Goal: Task Accomplishment & Management: Complete application form

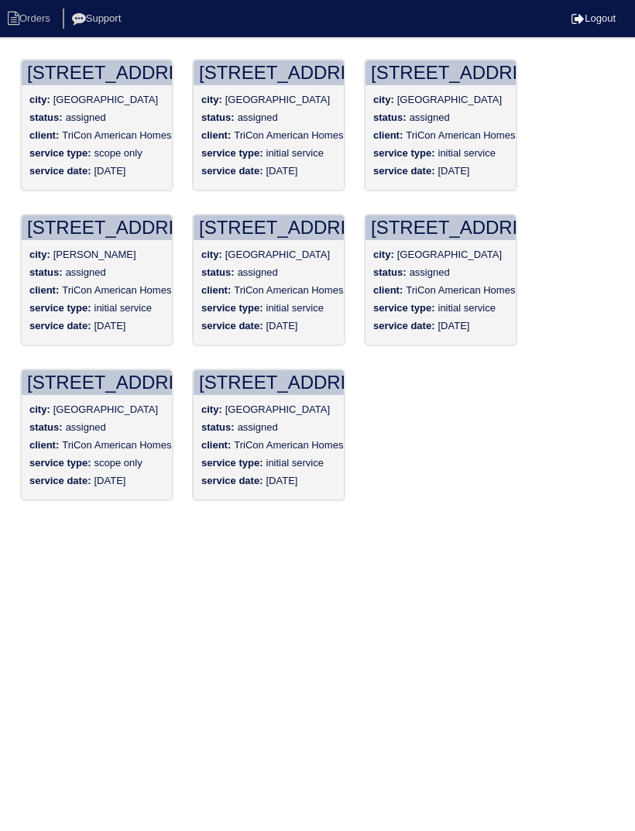
click at [293, 267] on div "status: assigned" at bounding box center [268, 274] width 135 height 18
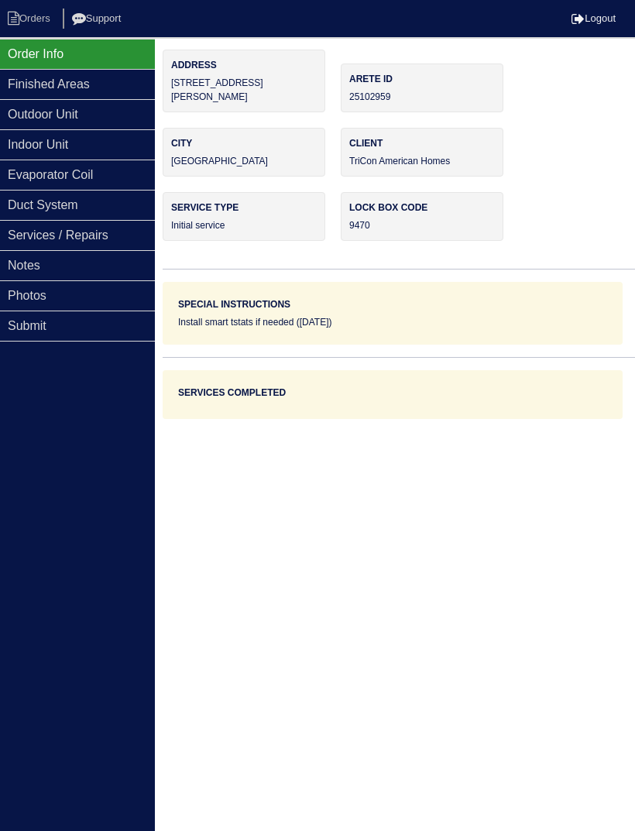
click at [84, 294] on div "Photos" at bounding box center [77, 295] width 155 height 30
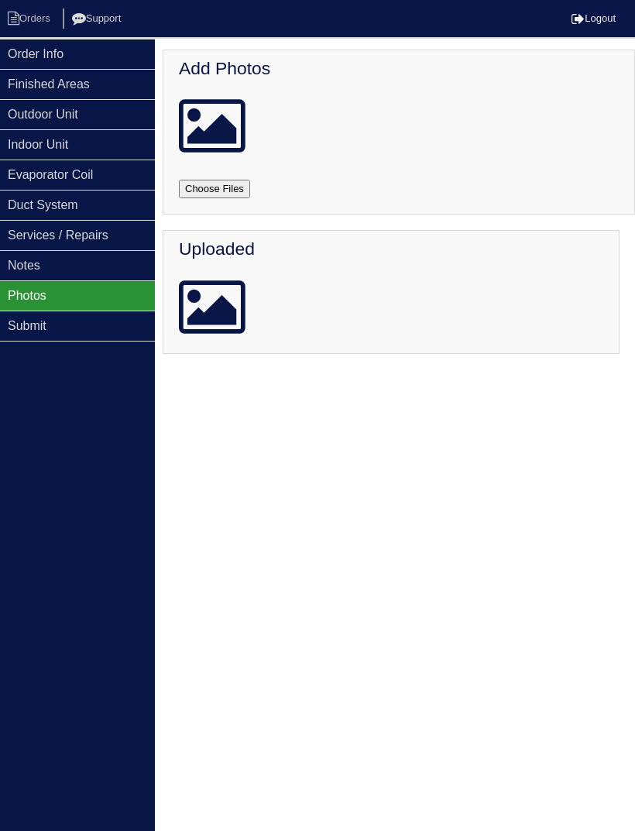
click at [234, 187] on input "file" at bounding box center [233, 189] width 108 height 19
type input "C:\fakepath\IMG_2651.jpeg"
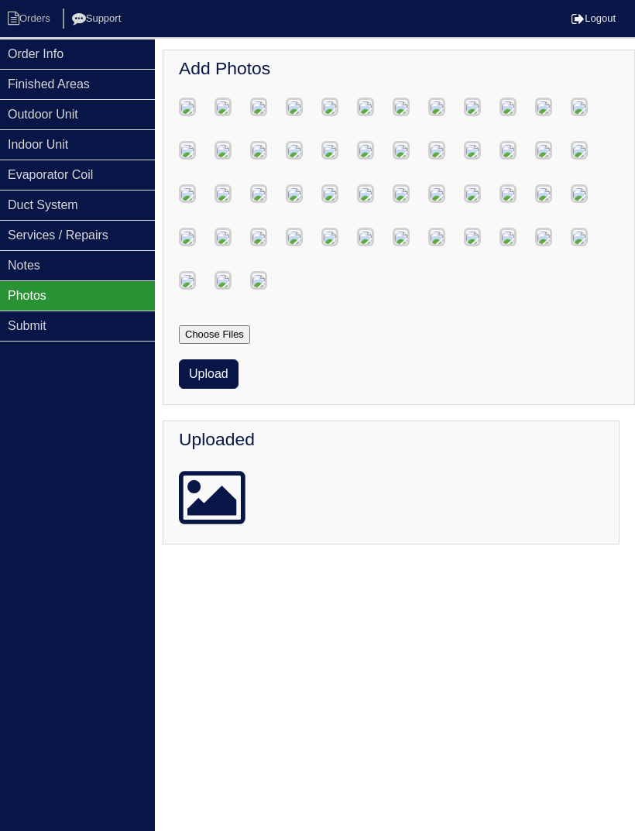
scroll to position [3218, 0]
click at [227, 389] on button "Upload" at bounding box center [209, 373] width 60 height 29
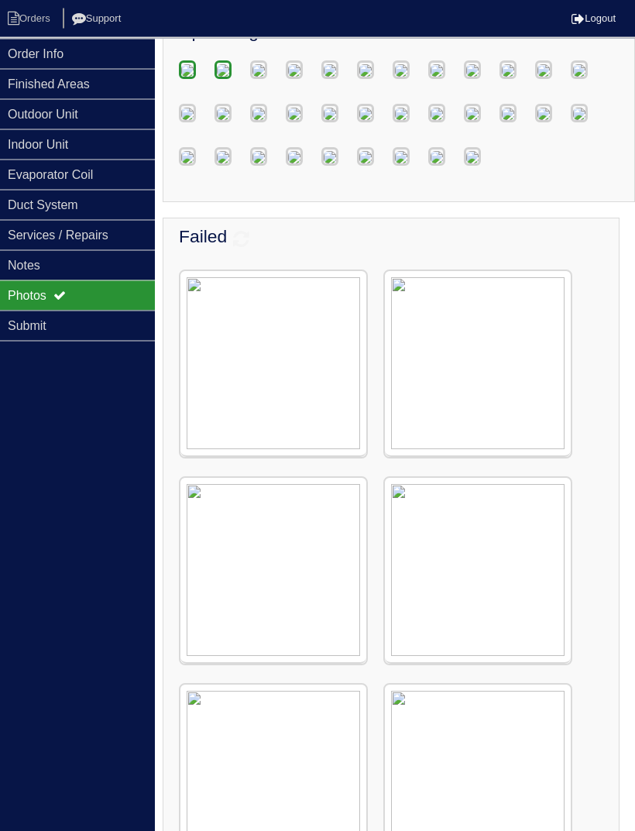
scroll to position [0, 0]
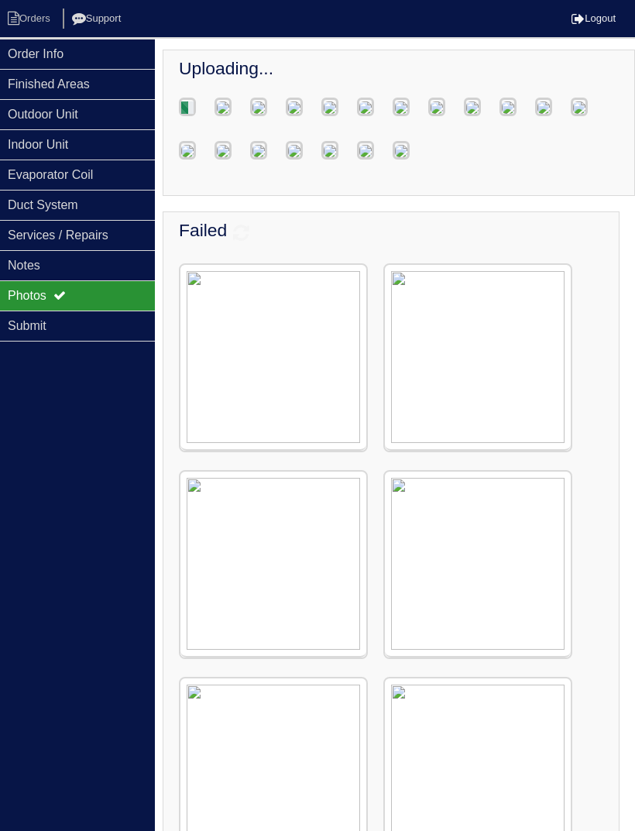
click at [127, 237] on div "Services / Repairs" at bounding box center [77, 235] width 155 height 30
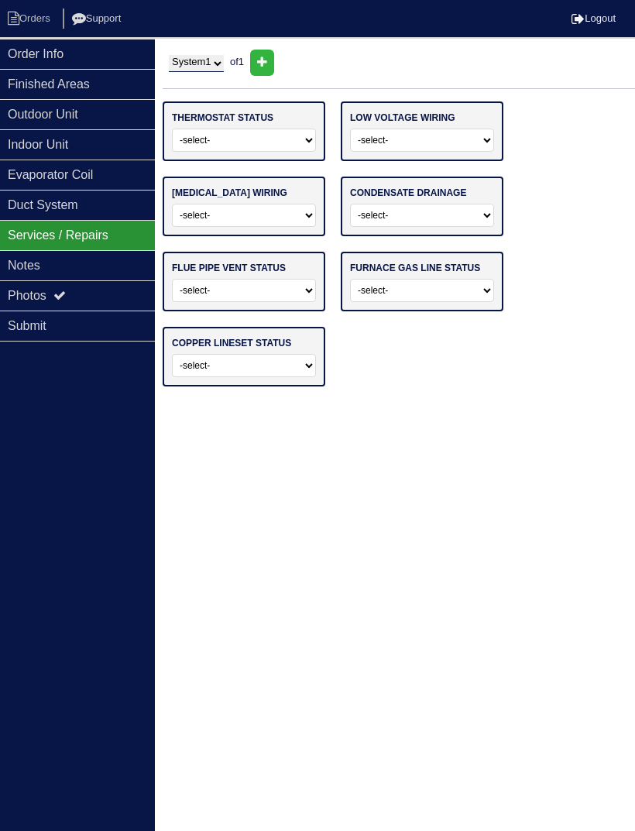
click at [269, 139] on select "-select- Operating Normally Repairs Needed Replaced - Programmable Replaced - M…" at bounding box center [244, 139] width 144 height 23
select select "0"
click at [456, 142] on select "-select- Operating Normally Repairs Needed Missing" at bounding box center [422, 139] width 144 height 23
select select "0"
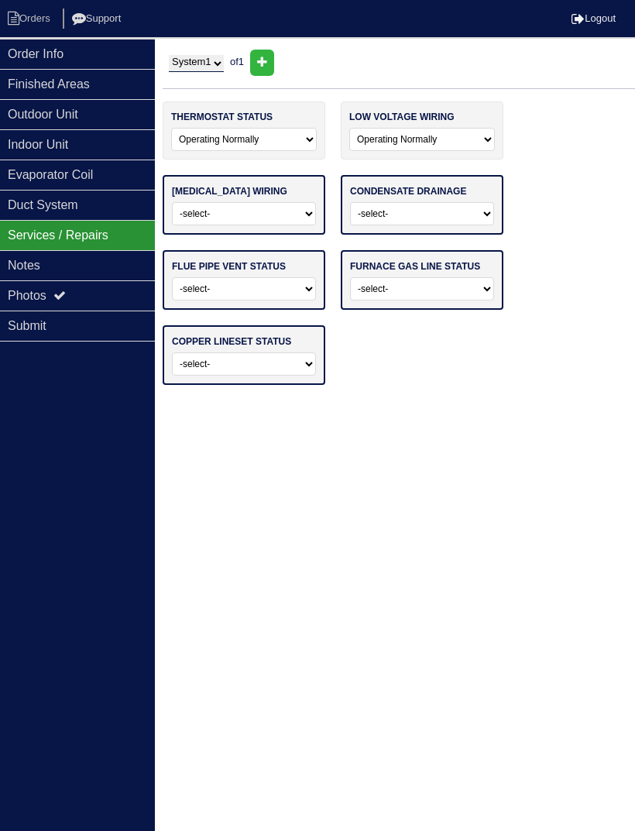
click at [289, 219] on select "-select- Operating Normally Repairs Needed Missing Electrician Needed" at bounding box center [244, 213] width 144 height 23
click at [286, 214] on select "-select- Operating Normally Repairs Needed Missing Electrician Needed" at bounding box center [244, 213] width 144 height 23
select select "0"
click at [433, 214] on select "-select- Normal Service/Repairs Needed Condensate Line Replacement Needed" at bounding box center [422, 213] width 144 height 23
select select
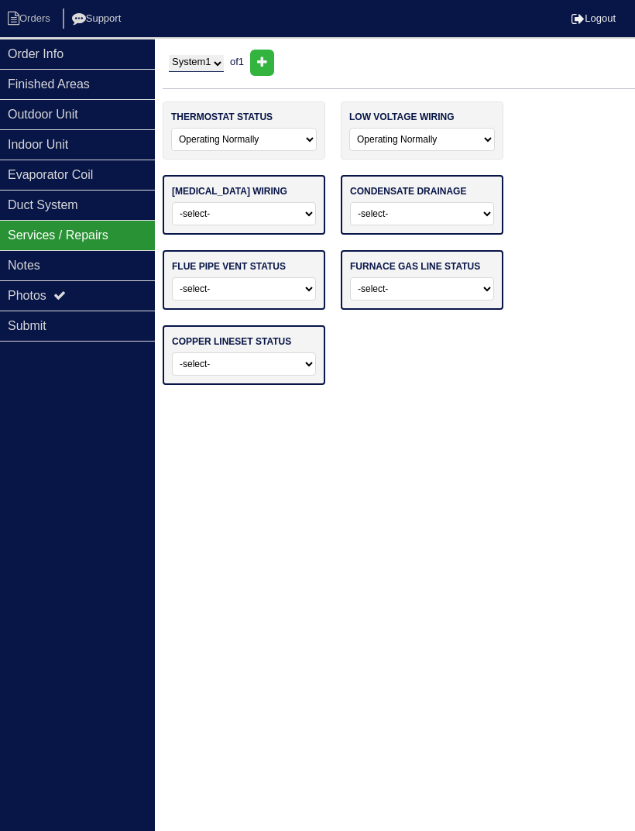
select select "0"
click at [270, 300] on select "-select- Average For Age Service / Repairs Needed Replacement Needed" at bounding box center [244, 288] width 144 height 23
click at [289, 300] on select "-select- Average For Age Service / Repairs Needed Replacement Needed" at bounding box center [244, 288] width 144 height 23
select select "0"
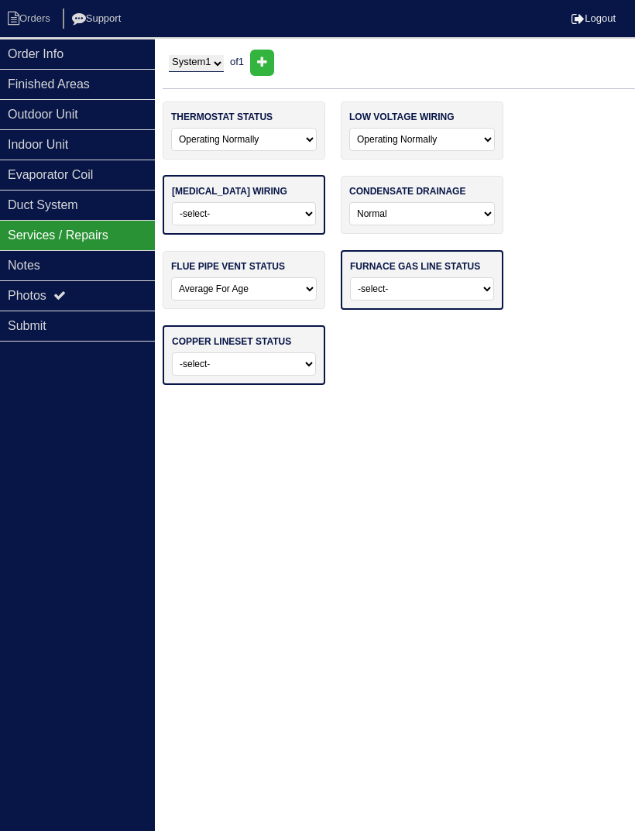
click at [418, 300] on select "-select- Normal - To Code Not Code - Service Needed Not Code - Gas Company Need…" at bounding box center [422, 288] width 144 height 23
select select "0"
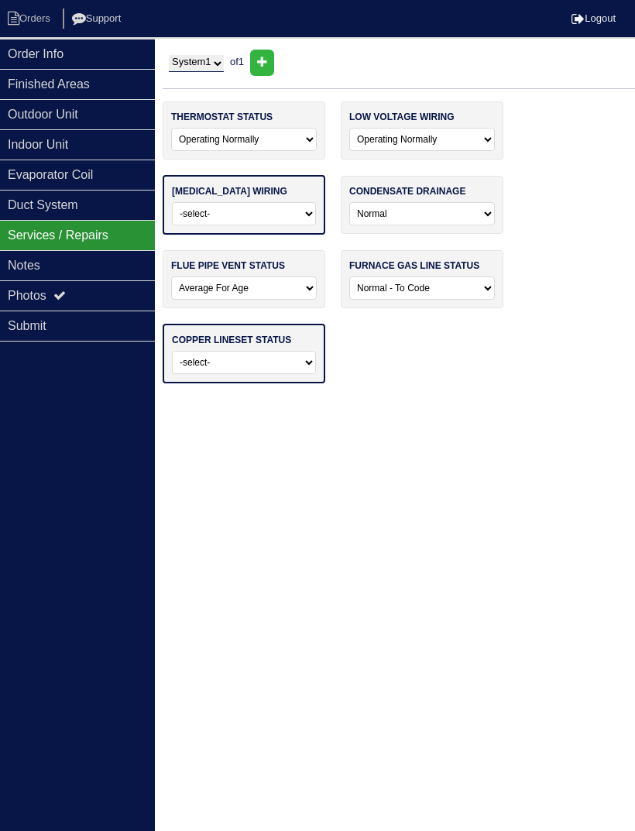
click at [258, 374] on select "-select- Normal Repairs / Service Needed Missing" at bounding box center [244, 362] width 144 height 23
select select "0"
click at [117, 205] on div "Duct System" at bounding box center [77, 205] width 155 height 30
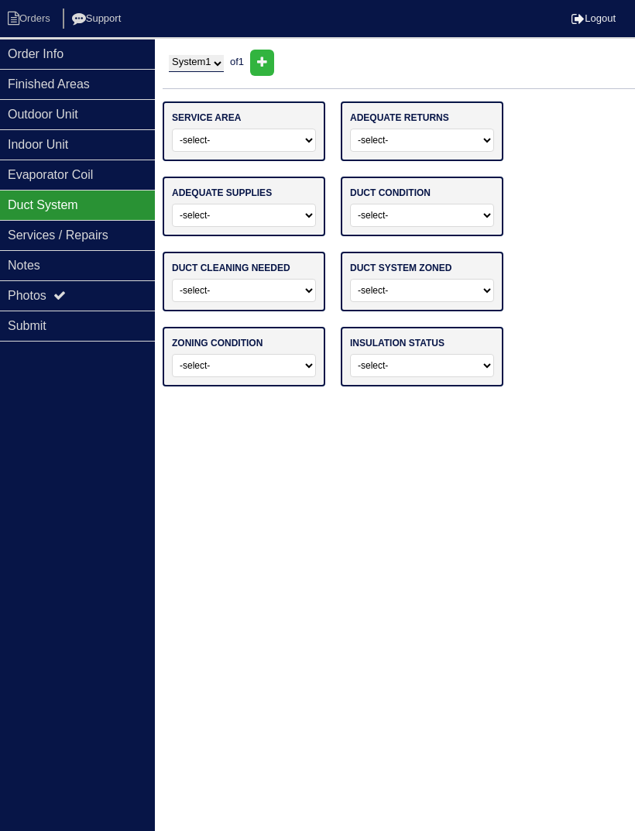
click at [262, 141] on select "-select- Main Level Upstairs Level Lower/Basement Level Main Level + Upstairs L…" at bounding box center [244, 139] width 144 height 23
select select "0"
click at [434, 150] on select "-select- Yes No" at bounding box center [422, 139] width 144 height 23
select select "0"
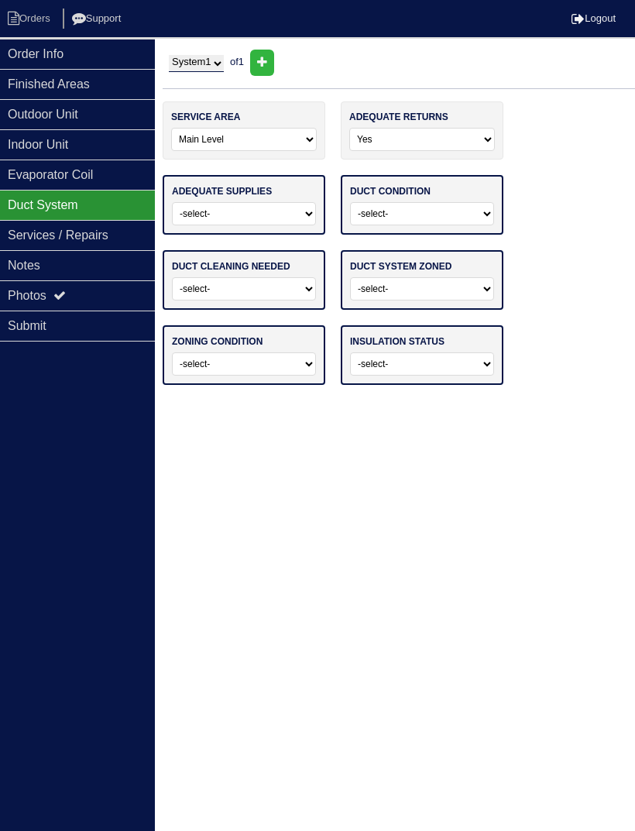
click at [255, 216] on select "-select- Yes No" at bounding box center [244, 213] width 144 height 23
select select "0"
click at [434, 223] on select "-select- Adequate For System Tonnage Not Adequate - Modifications Needed Repair…" at bounding box center [422, 213] width 144 height 23
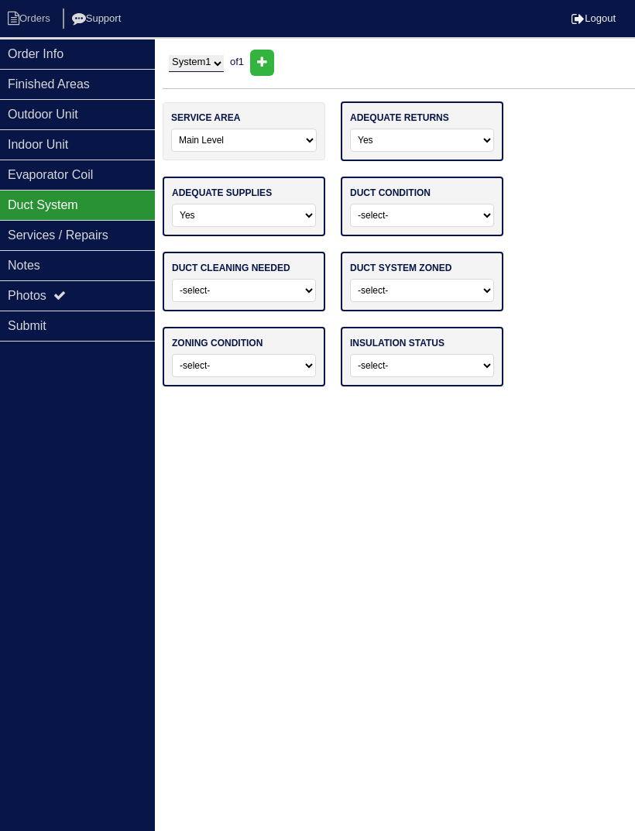
select select
select select "0"
click at [253, 297] on select "-select- No Yes - Recommended But Not Required Yes - Highly Recommended" at bounding box center [244, 290] width 144 height 23
select select "0"
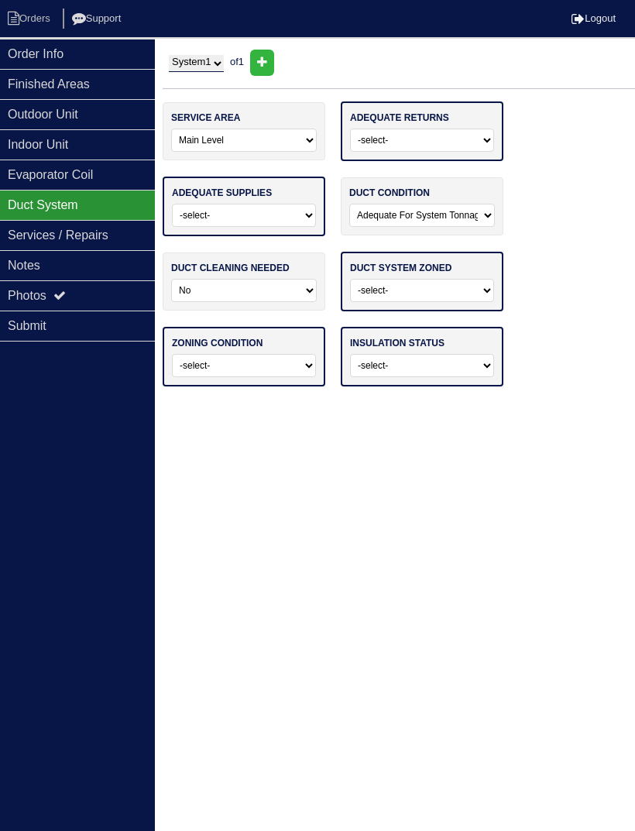
click at [468, 298] on select "-select- Yes No - Not Needed No - Zoning Needed No - Zoning Needed (ducts Not C…" at bounding box center [422, 290] width 144 height 23
select select "1"
click at [264, 361] on select "-select- Operating Normally Repairs Needed Full Zoning Needed" at bounding box center [244, 363] width 144 height 23
select select
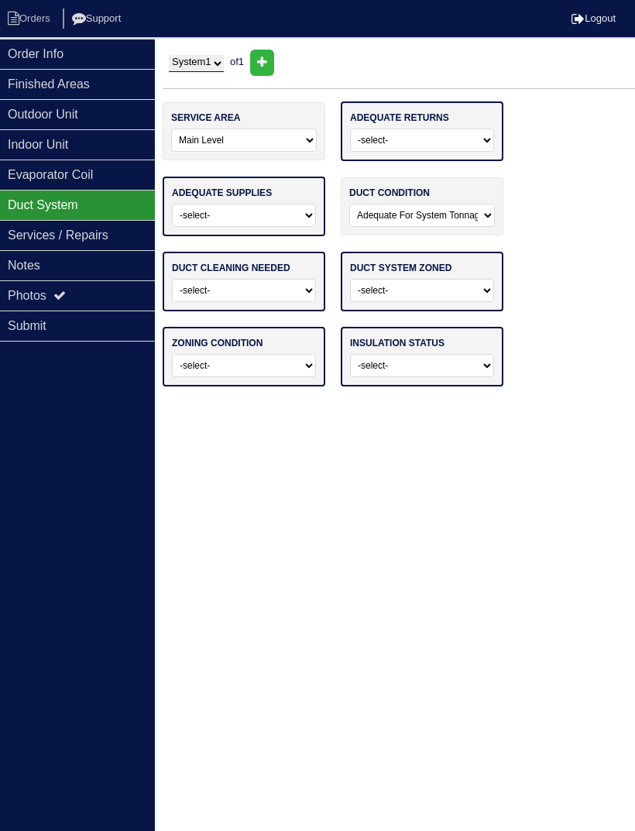
select select "0"
click at [461, 371] on select "-select- Adequate For Property Additional Insualtion Needed Insulation Missing …" at bounding box center [422, 365] width 144 height 23
select select "0"
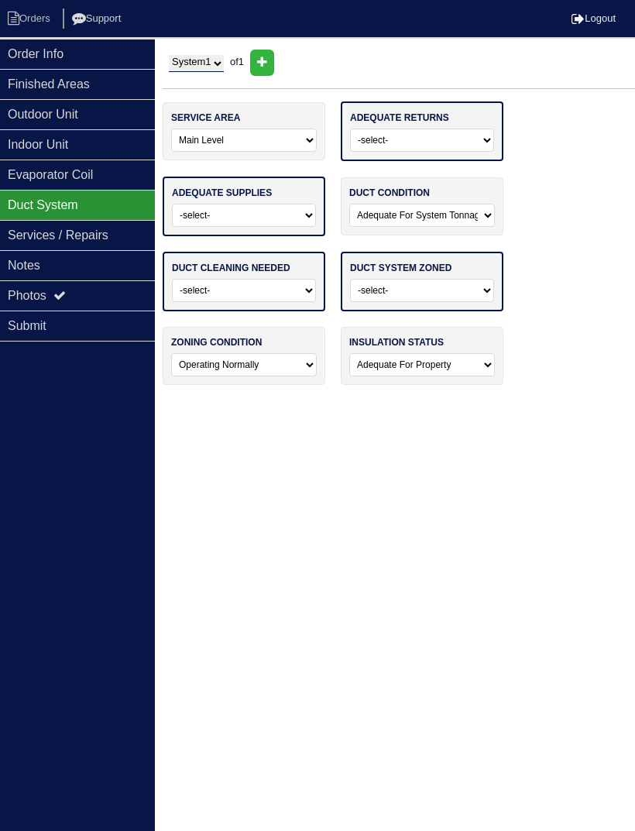
click at [436, 143] on select "-select- Yes No" at bounding box center [422, 139] width 144 height 23
select select
select select "0"
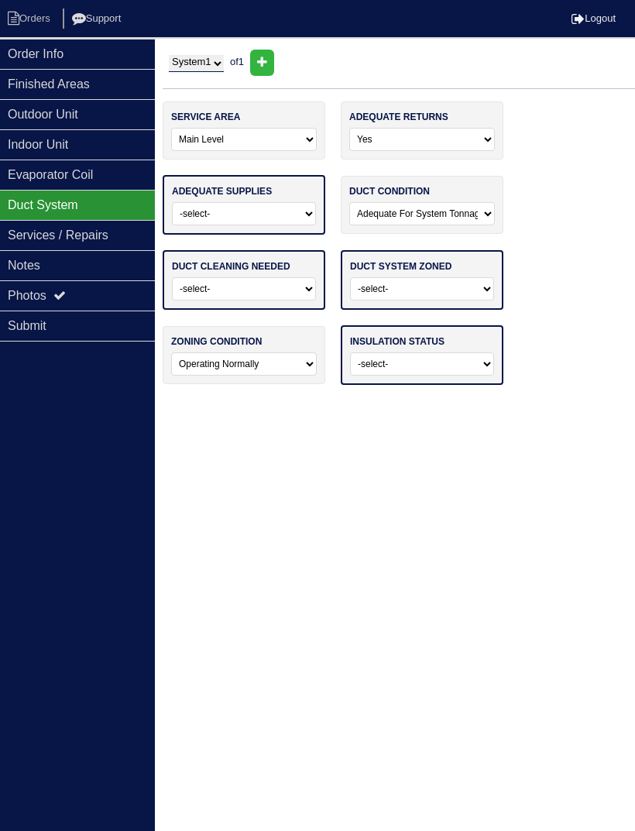
click at [276, 206] on select "-select- Yes No" at bounding box center [244, 213] width 144 height 23
select select "1"
click at [289, 202] on select "-select- Yes No" at bounding box center [244, 213] width 144 height 23
select select "0"
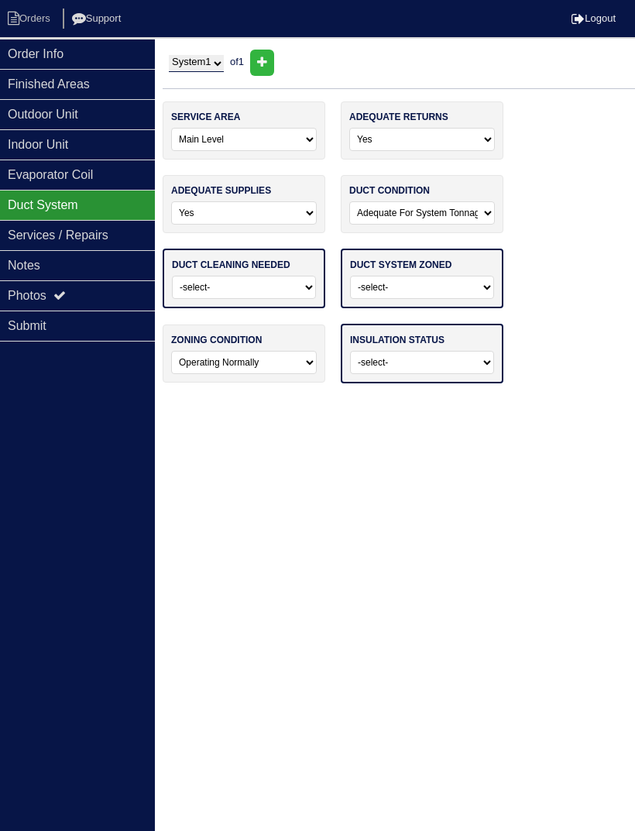
click at [477, 281] on select "-select- Yes No - Not Needed No - Zoning Needed No - Zoning Needed (ducts Not C…" at bounding box center [422, 287] width 144 height 23
click at [471, 279] on select "-select- Yes No - Not Needed No - Zoning Needed No - Zoning Needed (ducts Not C…" at bounding box center [422, 287] width 146 height 23
select select "0"
click at [461, 286] on select "-select- Yes No - Not Needed No - Zoning Needed No - Zoning Needed (ducts Not C…" at bounding box center [422, 287] width 146 height 23
click at [425, 358] on select "-select- Adequate For Property Additional Insualtion Needed Insulation Missing …" at bounding box center [422, 362] width 144 height 23
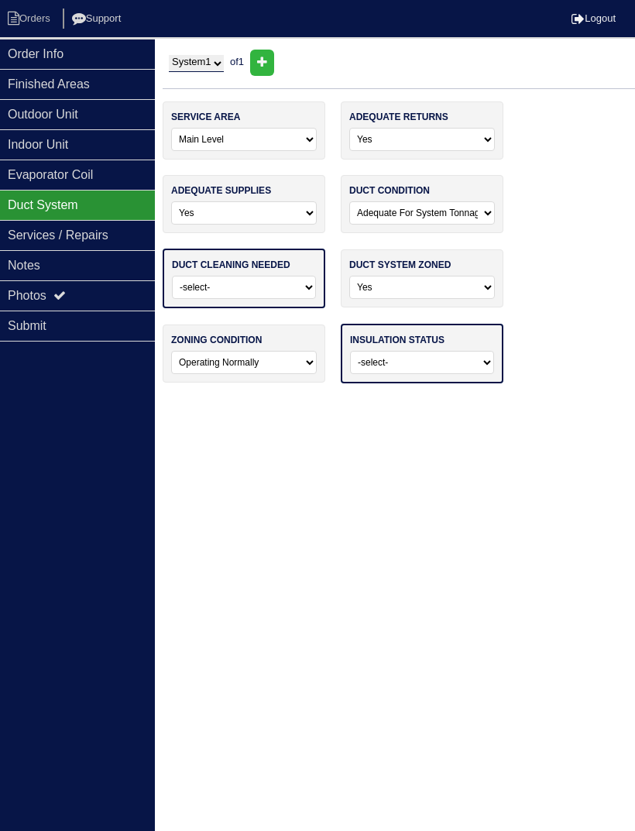
select select "0"
click at [289, 287] on select "-select- No Yes - Recommended But Not Required Yes - Highly Recommended" at bounding box center [244, 287] width 144 height 23
select select "0"
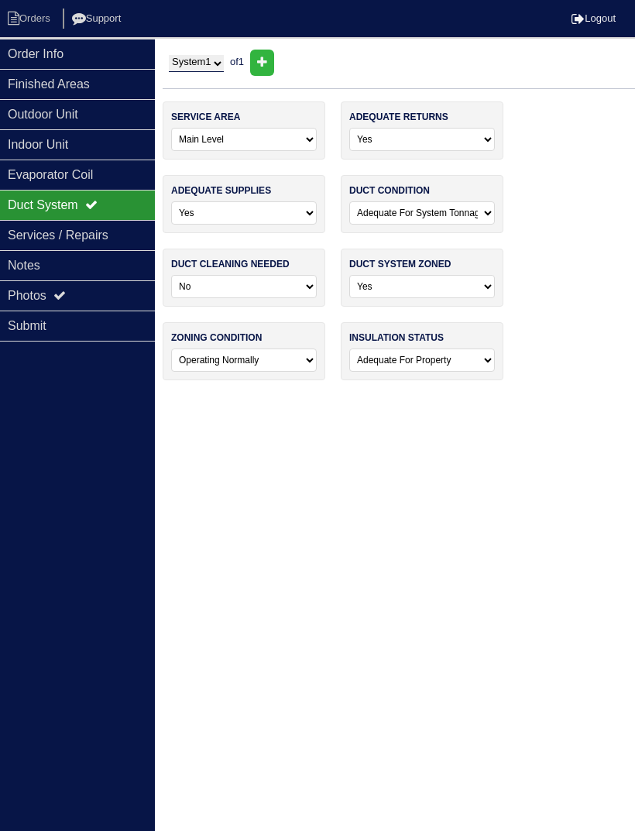
click at [107, 232] on div "Services / Repairs" at bounding box center [77, 235] width 155 height 30
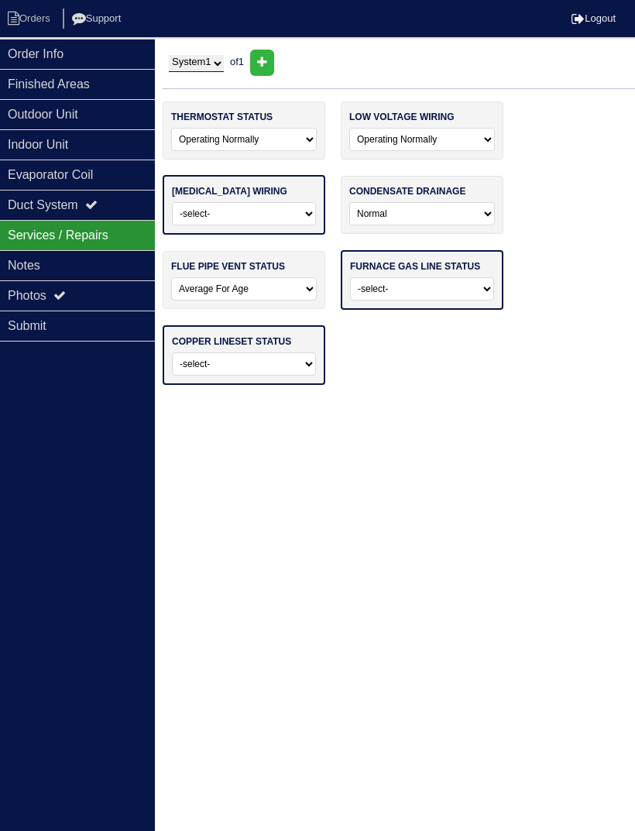
click at [277, 207] on select "-select- Operating Normally Repairs Needed Missing Electrician Needed" at bounding box center [244, 213] width 144 height 23
select select "0"
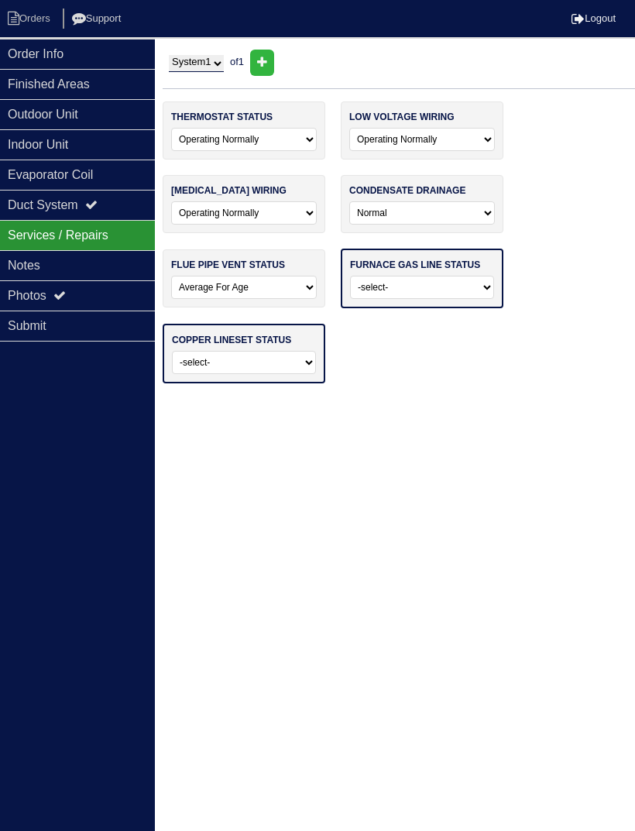
select select
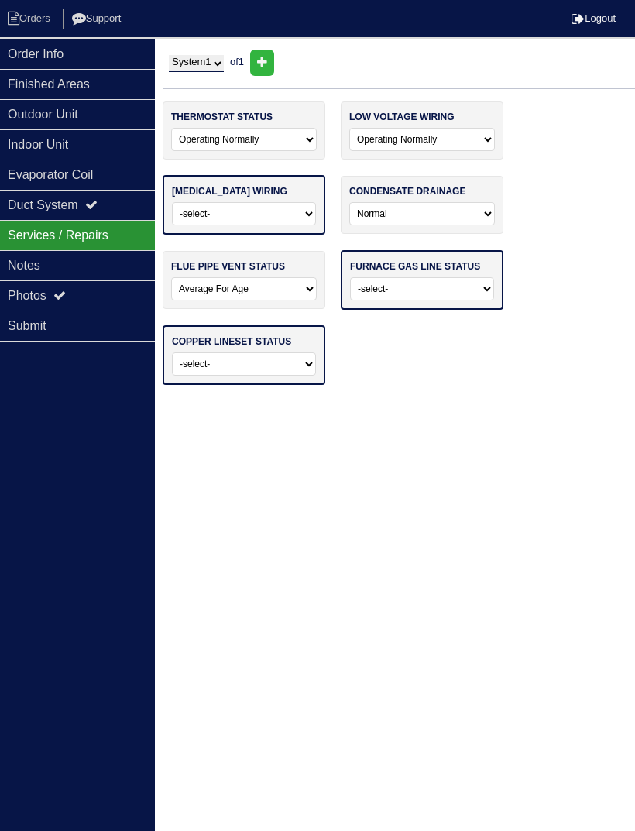
click at [289, 218] on select "-select- Operating Normally Repairs Needed Missing Electrician Needed" at bounding box center [244, 213] width 144 height 23
click at [457, 296] on select "-select- Normal - To Code Not Code - Service Needed Not Code - Gas Company Need…" at bounding box center [422, 288] width 144 height 23
click at [430, 299] on select "-select- Normal - To Code Not Code - Service Needed Not Code - Gas Company Need…" at bounding box center [422, 288] width 144 height 23
select select "0"
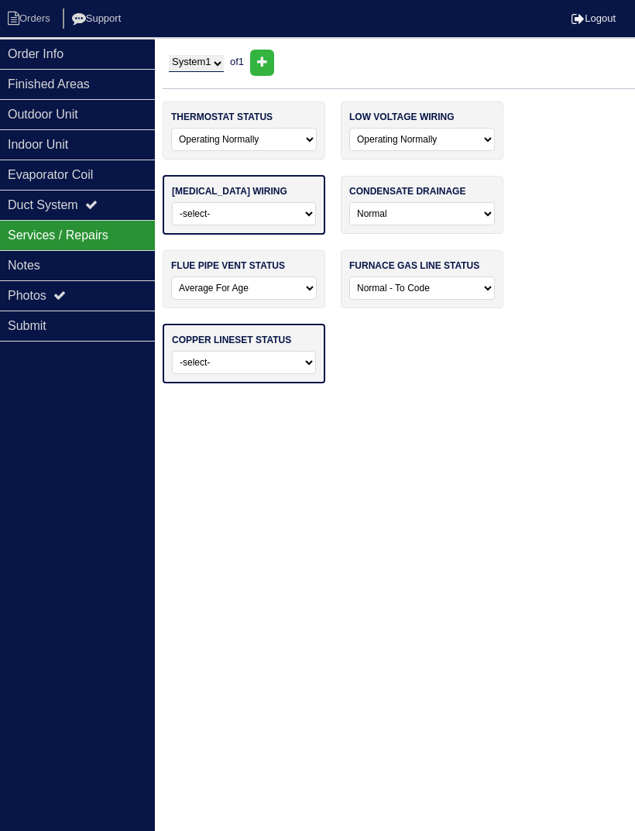
click at [267, 374] on select "-select- Normal Repairs / Service Needed Missing" at bounding box center [244, 362] width 144 height 23
select select "0"
click at [282, 223] on select "-select- Operating Normally Repairs Needed Missing Electrician Needed" at bounding box center [244, 213] width 144 height 23
select select "0"
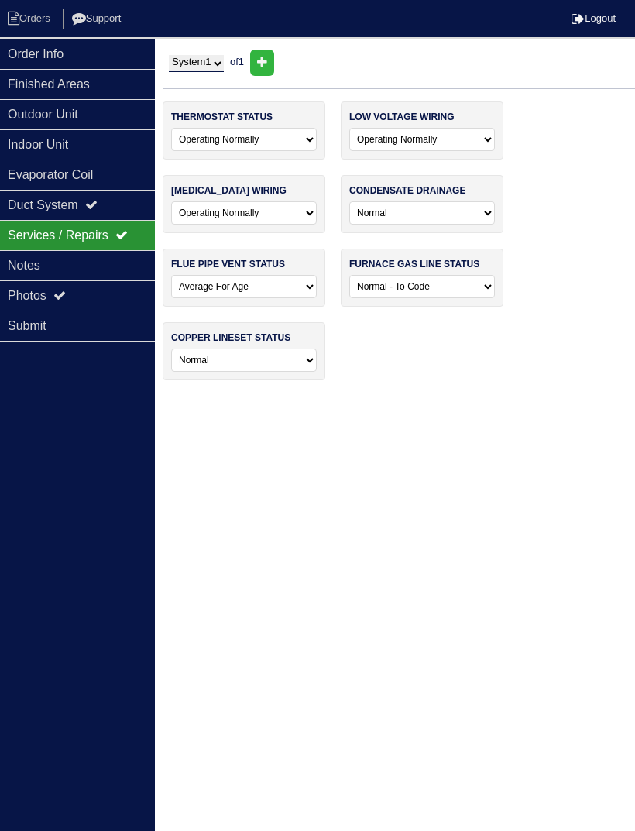
click at [127, 169] on div "Evaporator Coil" at bounding box center [77, 174] width 155 height 30
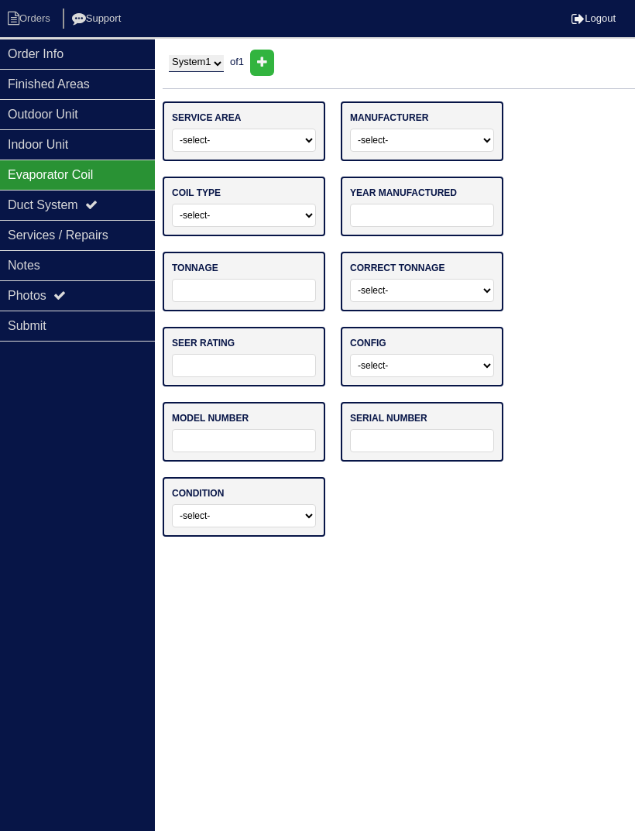
click at [269, 135] on select "-select- Main Level Upstairs Level Lower/Basement Level Other" at bounding box center [244, 139] width 144 height 23
select select "0"
click at [387, 149] on select "-select- ADP Air Quest Air Temp Aire-Flo AirEase Airquest Airtemp Allstyle Aspe…" at bounding box center [422, 139] width 144 height 23
select select "ADP"
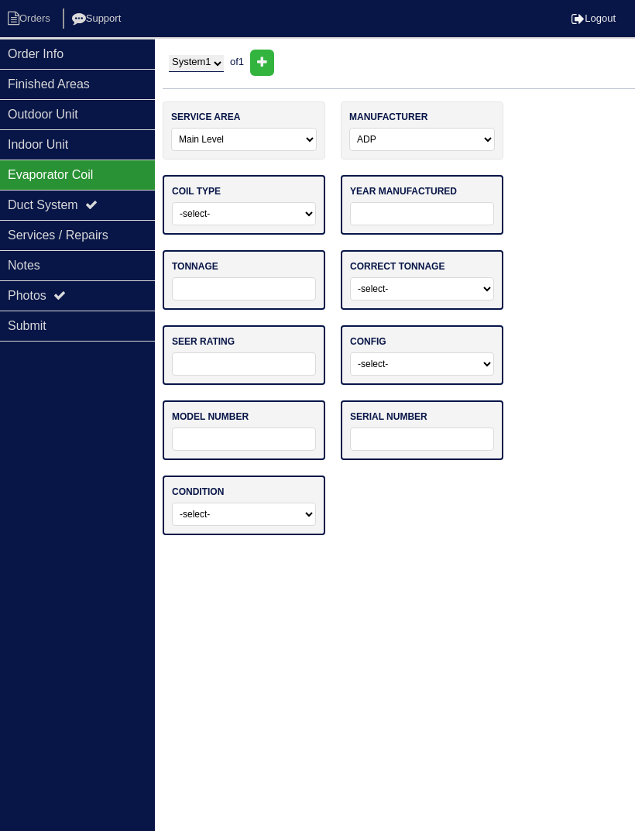
click at [272, 211] on select "-select- Straight Cool Air Handler Other" at bounding box center [244, 213] width 144 height 23
click at [419, 224] on input "tel" at bounding box center [422, 213] width 144 height 23
click at [284, 208] on select "-select- Straight Cool Air Handler Other" at bounding box center [244, 213] width 146 height 23
select select "1"
click at [125, 150] on div "Indoor Unit" at bounding box center [77, 144] width 155 height 30
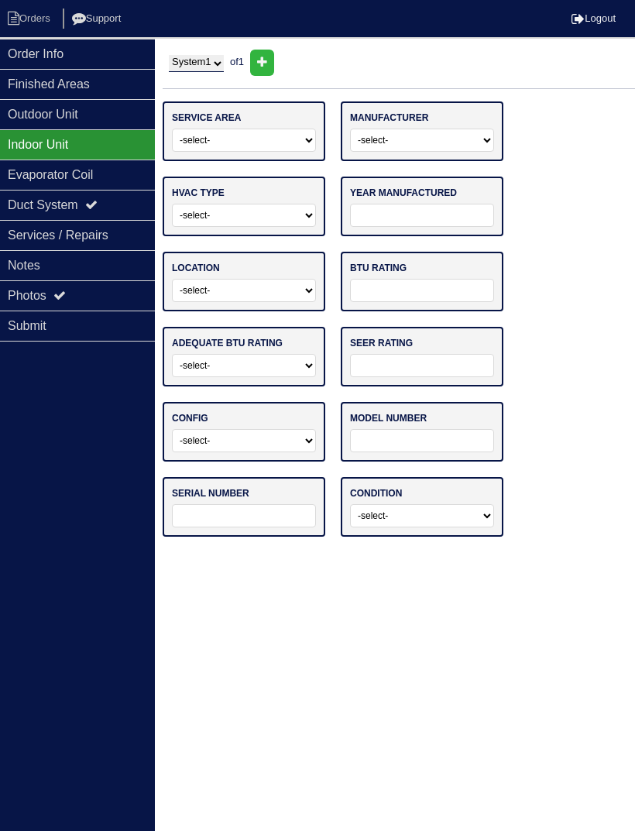
click at [142, 183] on div "Evaporator Coil" at bounding box center [77, 174] width 155 height 30
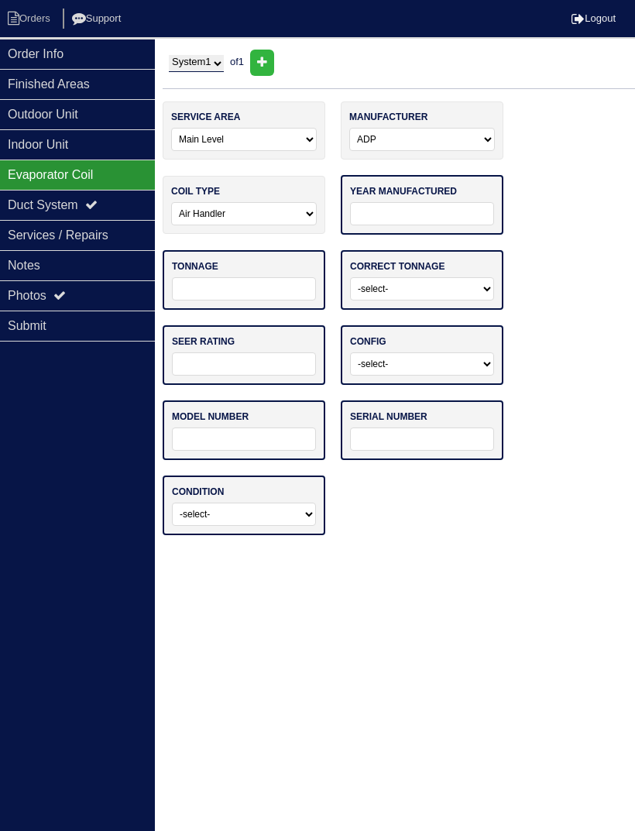
click at [123, 245] on div "Services / Repairs" at bounding box center [77, 235] width 155 height 30
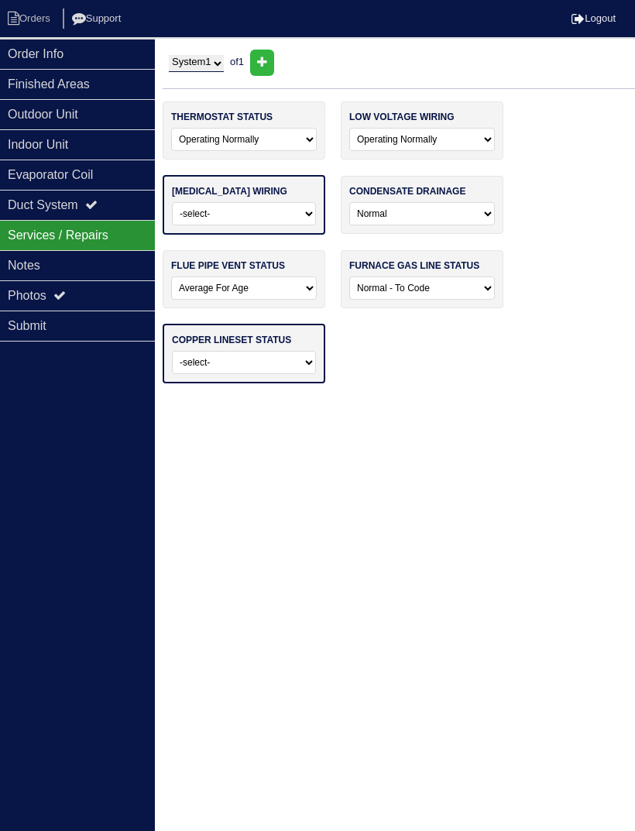
click at [281, 224] on select "-select- Operating Normally Repairs Needed Missing Electrician Needed" at bounding box center [244, 213] width 144 height 23
select select "0"
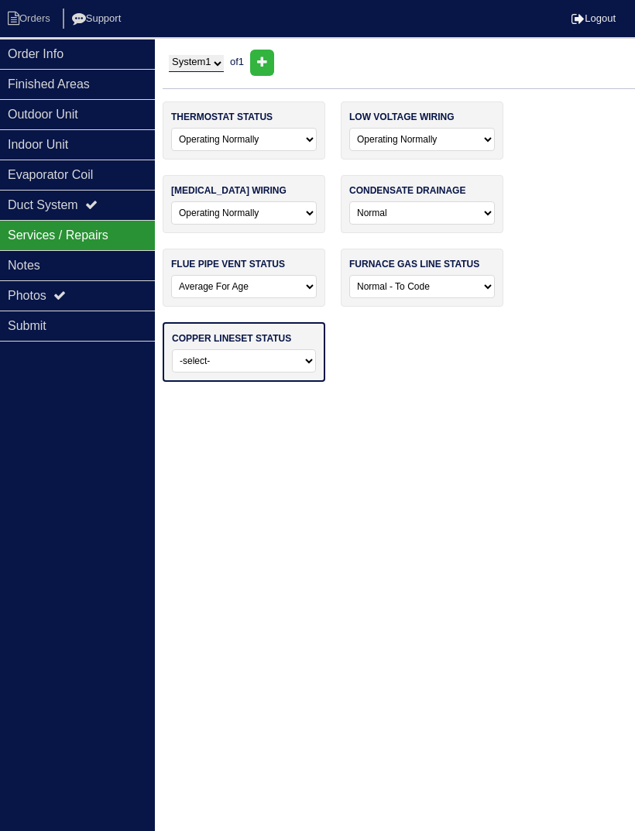
click at [570, 87] on div "System 1 of 1" at bounding box center [399, 69] width 472 height 39
click at [245, 372] on select "-select- Normal Repairs / Service Needed Missing" at bounding box center [244, 360] width 144 height 23
select select "0"
click at [541, 211] on div "thermostat status -select- Operating Normally Repairs Needed Replaced - Program…" at bounding box center [399, 248] width 472 height 294
click at [115, 169] on div "Evaporator Coil" at bounding box center [77, 174] width 155 height 30
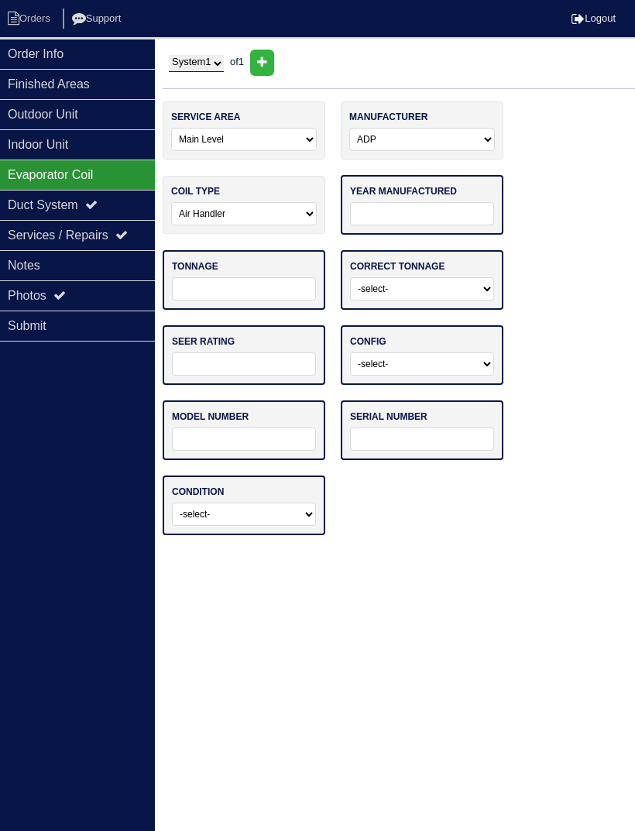
click at [449, 219] on input "tel" at bounding box center [422, 213] width 144 height 23
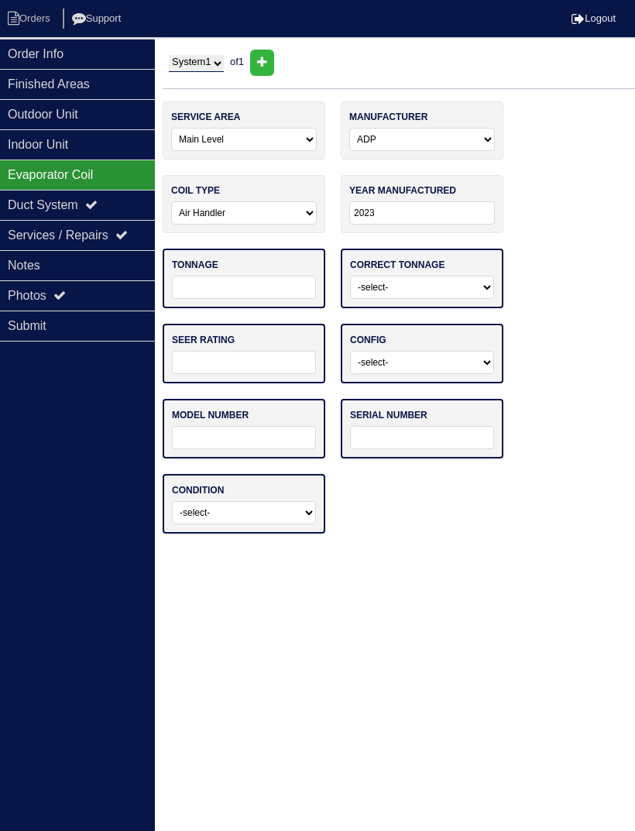
type input "29"
click at [262, 296] on input "tel" at bounding box center [244, 287] width 144 height 23
type input "36000"
click at [459, 292] on select "-select- Yes No - Unit Undersized No - Unit Oversized" at bounding box center [422, 287] width 144 height 23
select select "0"
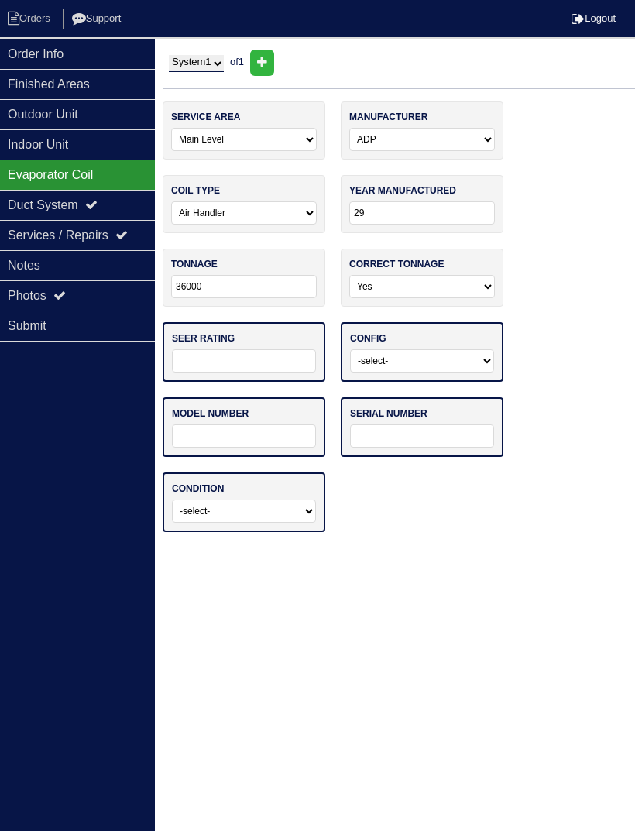
click at [242, 361] on input "text" at bounding box center [244, 360] width 144 height 23
type input "3"
select select
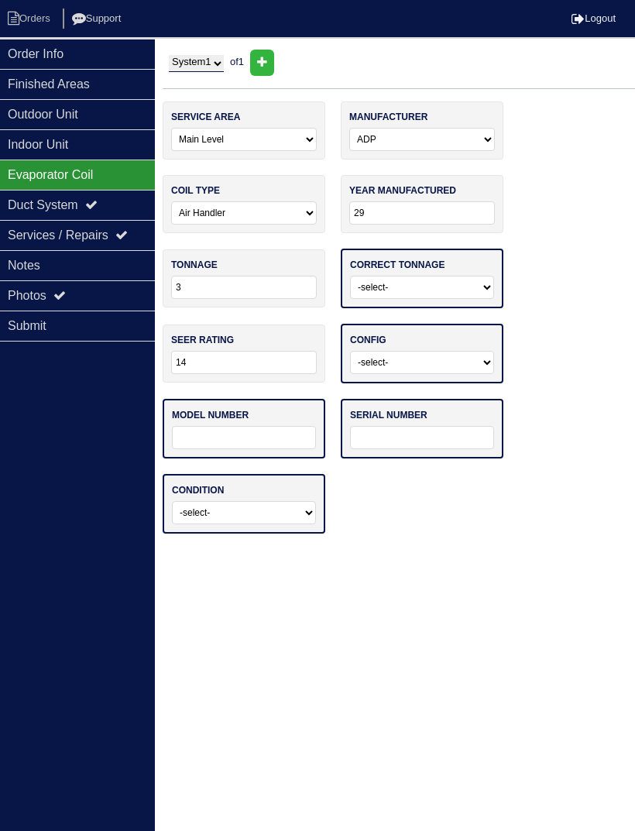
type input "14"
click at [420, 364] on select "-select- Vertical Horizontal" at bounding box center [422, 362] width 144 height 23
select select "0"
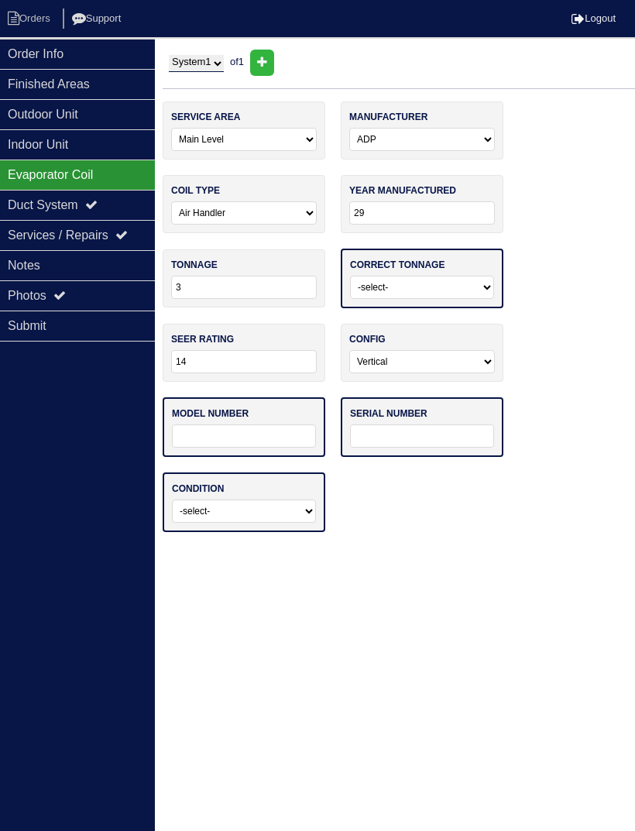
click at [463, 284] on select "-select- Yes No - Unit Undersized No - Unit Oversized" at bounding box center [422, 287] width 144 height 23
select select "0"
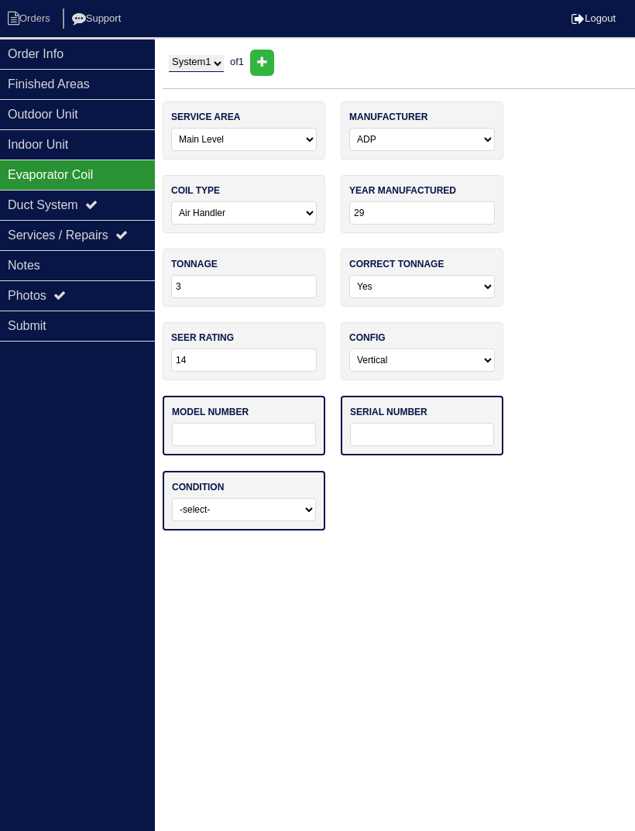
click at [455, 508] on div "service area -select- Main Level Upstairs Level Lower/Basement Level Other manu…" at bounding box center [399, 323] width 472 height 444
click at [455, 507] on div "service area -select- Main Level Upstairs Level Lower/Basement Level Other manu…" at bounding box center [399, 323] width 472 height 444
click at [421, 526] on div "service area -select- Main Level Upstairs Level Lower/Basement Level Other manu…" at bounding box center [399, 323] width 472 height 444
click at [252, 440] on input "text" at bounding box center [244, 434] width 144 height 23
click at [224, 433] on input "AMSI3U140AA" at bounding box center [244, 434] width 146 height 23
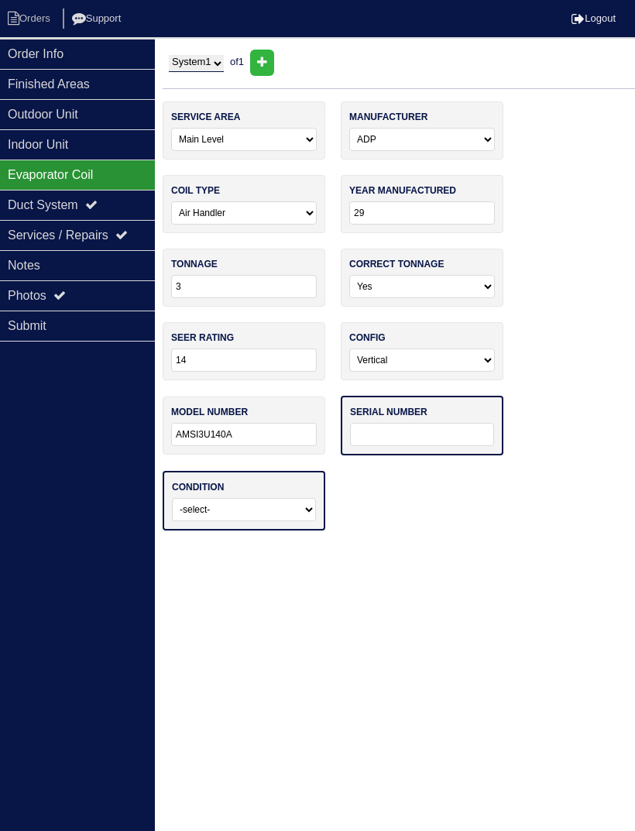
click at [223, 435] on input "AMSI3U140A" at bounding box center [244, 434] width 146 height 23
type input "A"
type input "AMSI3"
